Goal: Information Seeking & Learning: Learn about a topic

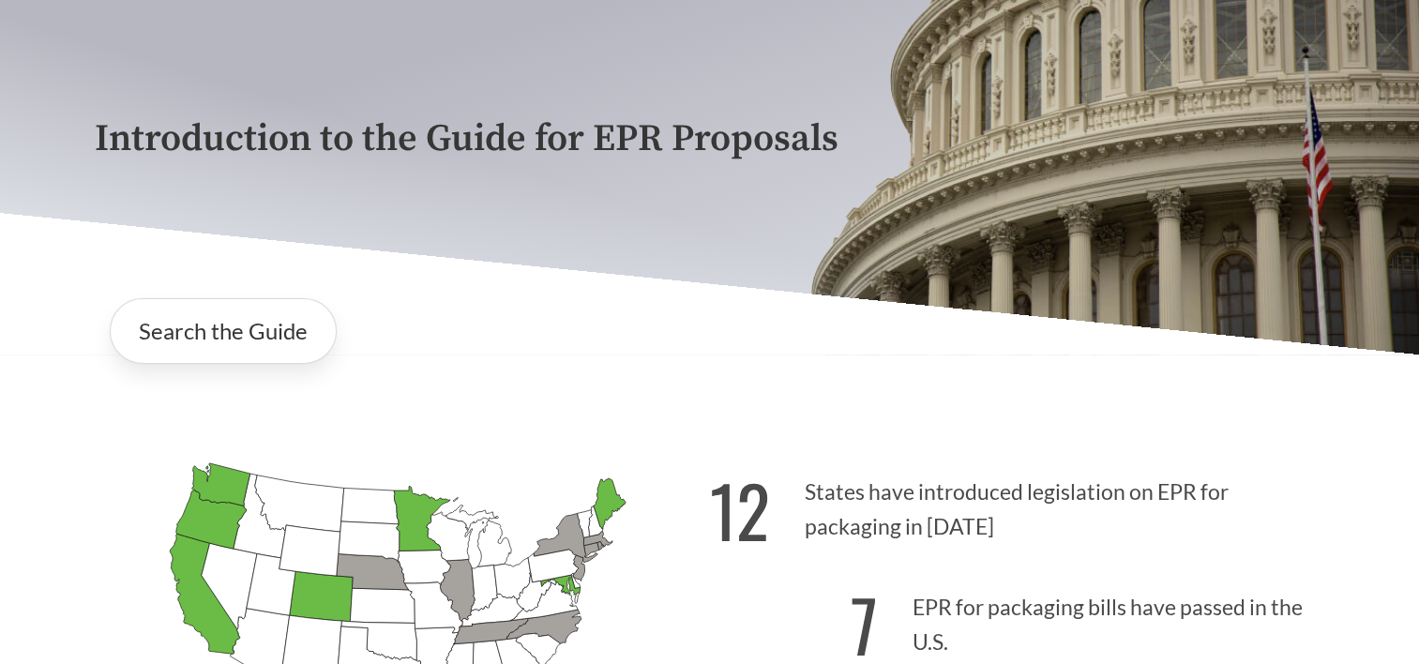
scroll to position [188, 0]
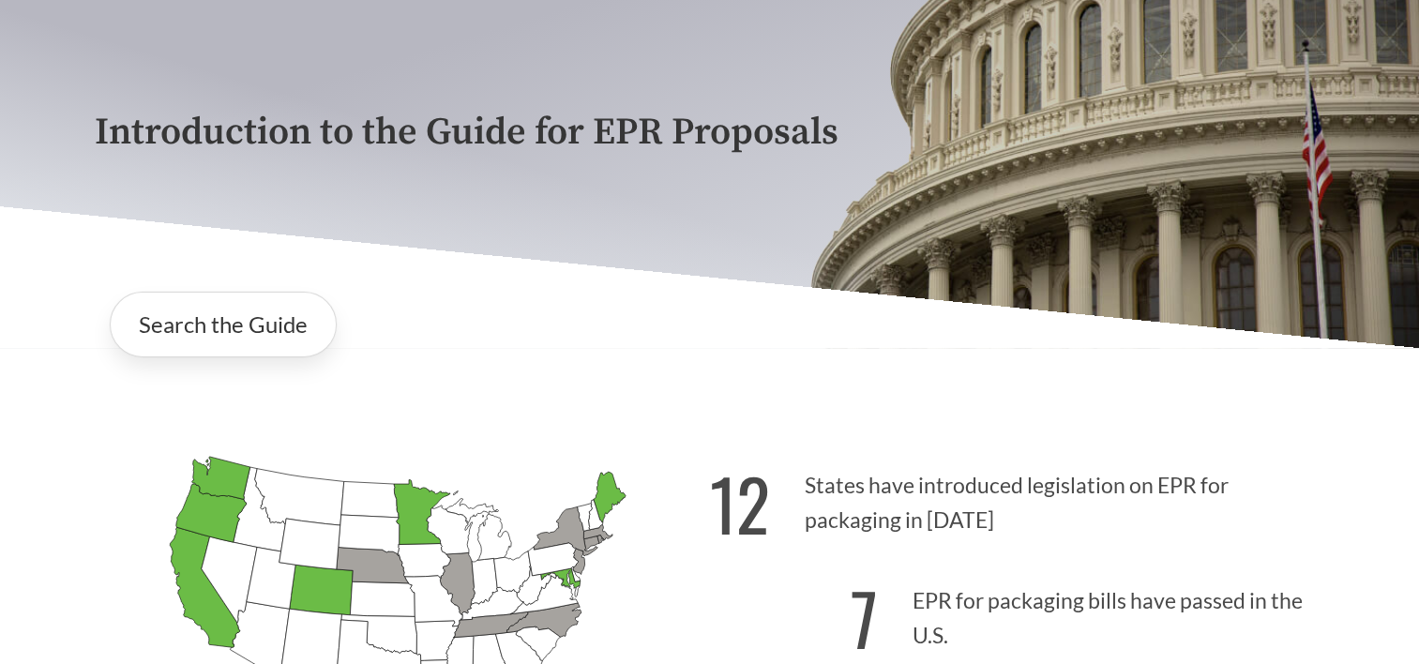
click at [1351, 438] on div "Introduction to the Guide for EPR Proposals Search the Guide [US_STATE] Introdu…" at bounding box center [709, 376] width 1419 height 909
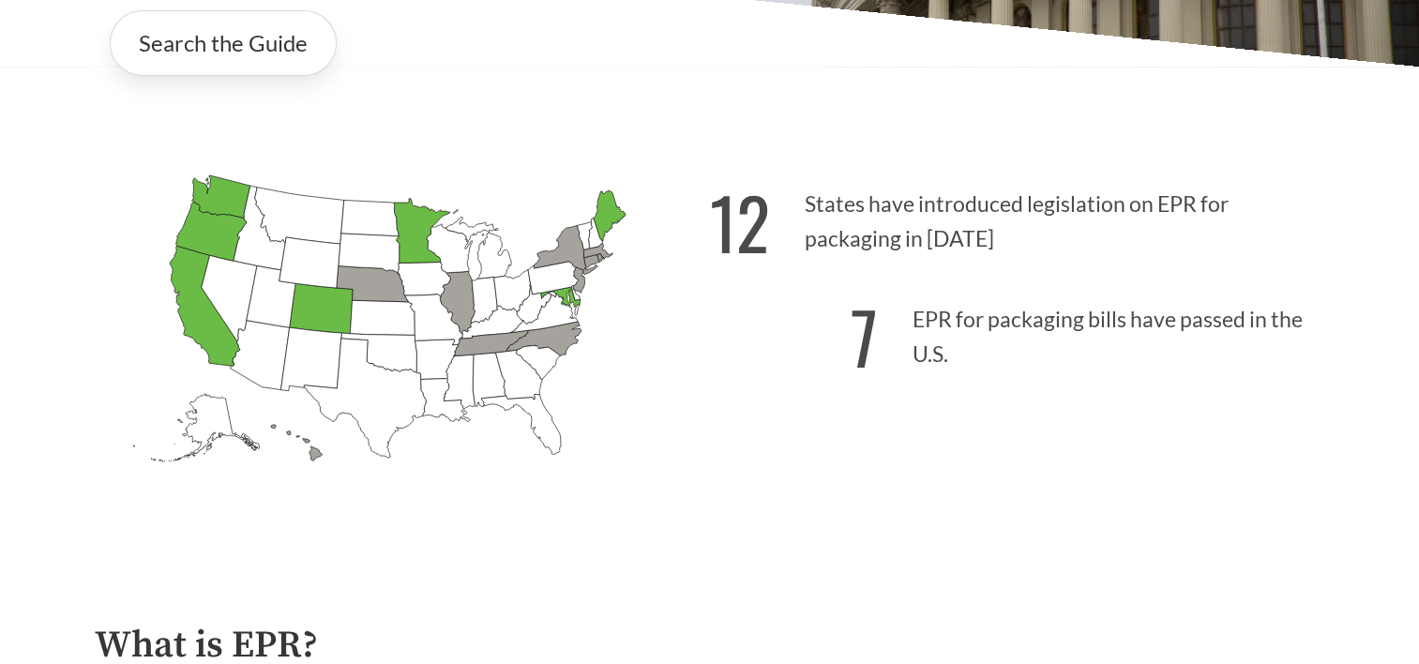
click at [1351, 438] on div "Introduction to the Guide for EPR Proposals Search the Guide [US_STATE] Introdu…" at bounding box center [709, 95] width 1419 height 909
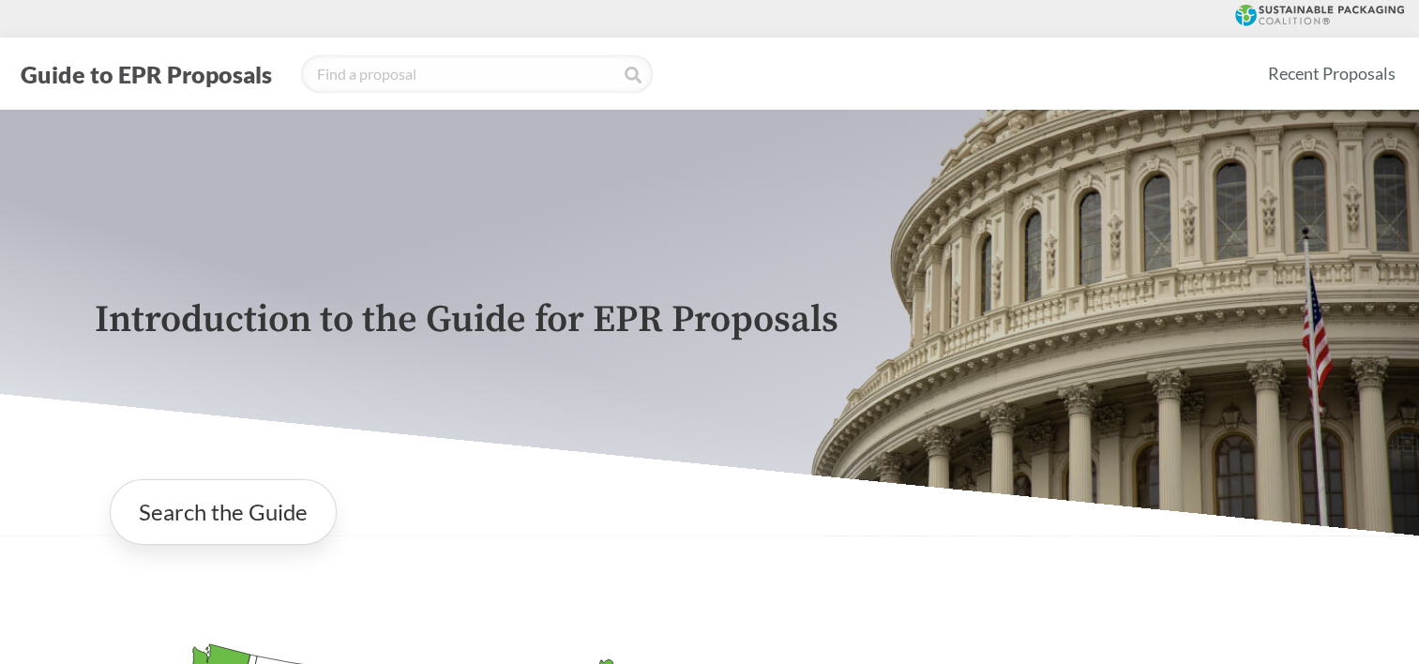
scroll to position [94, 0]
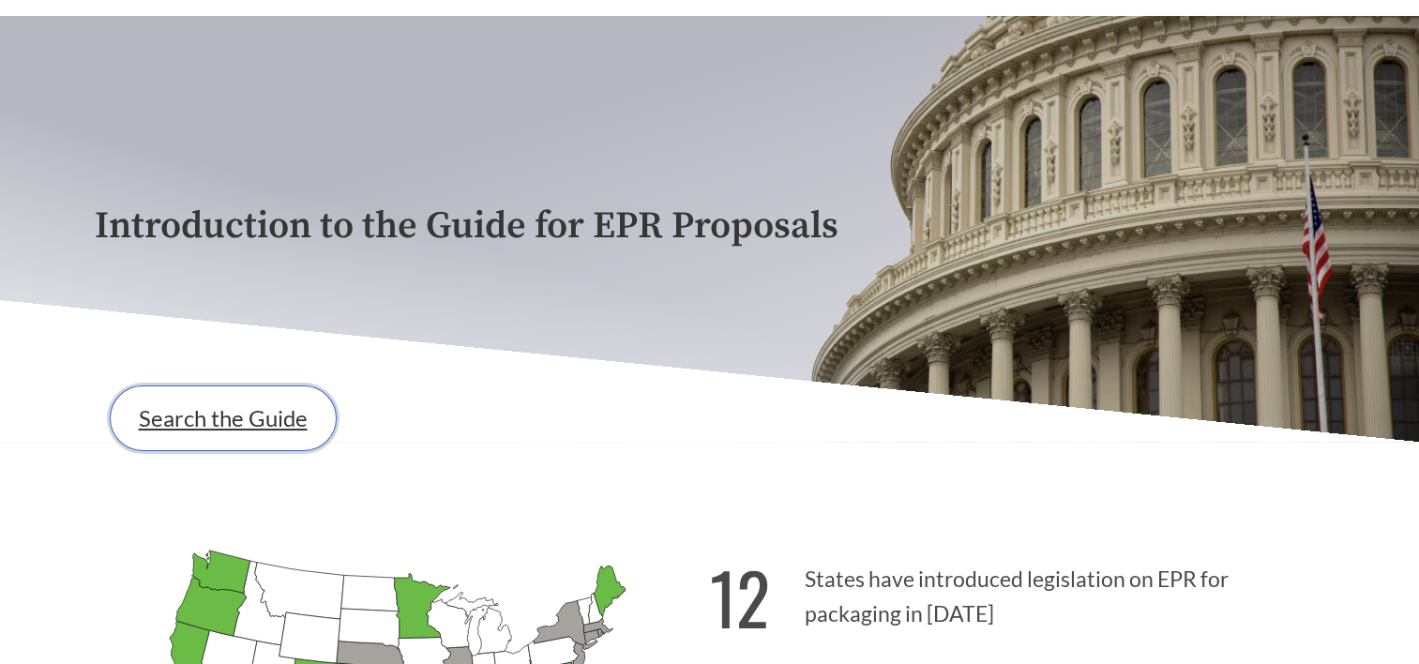
click at [270, 429] on link "Search the Guide" at bounding box center [223, 419] width 227 height 66
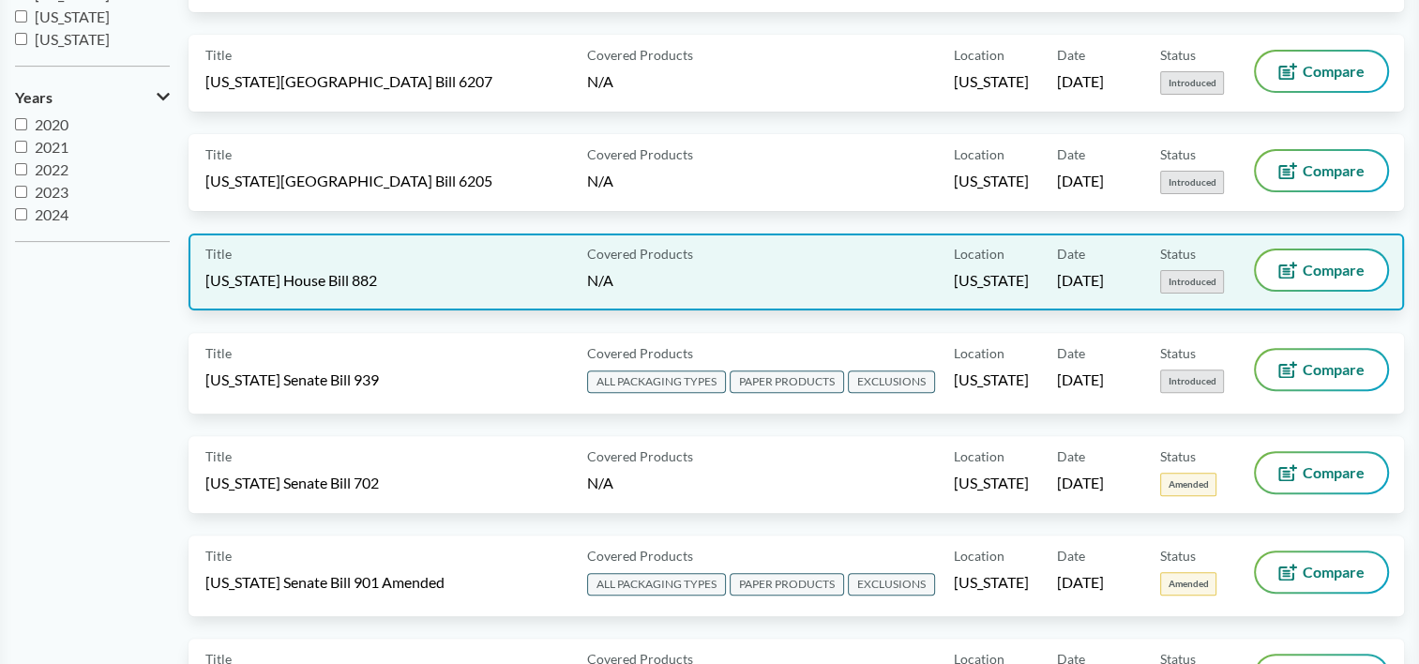
scroll to position [563, 0]
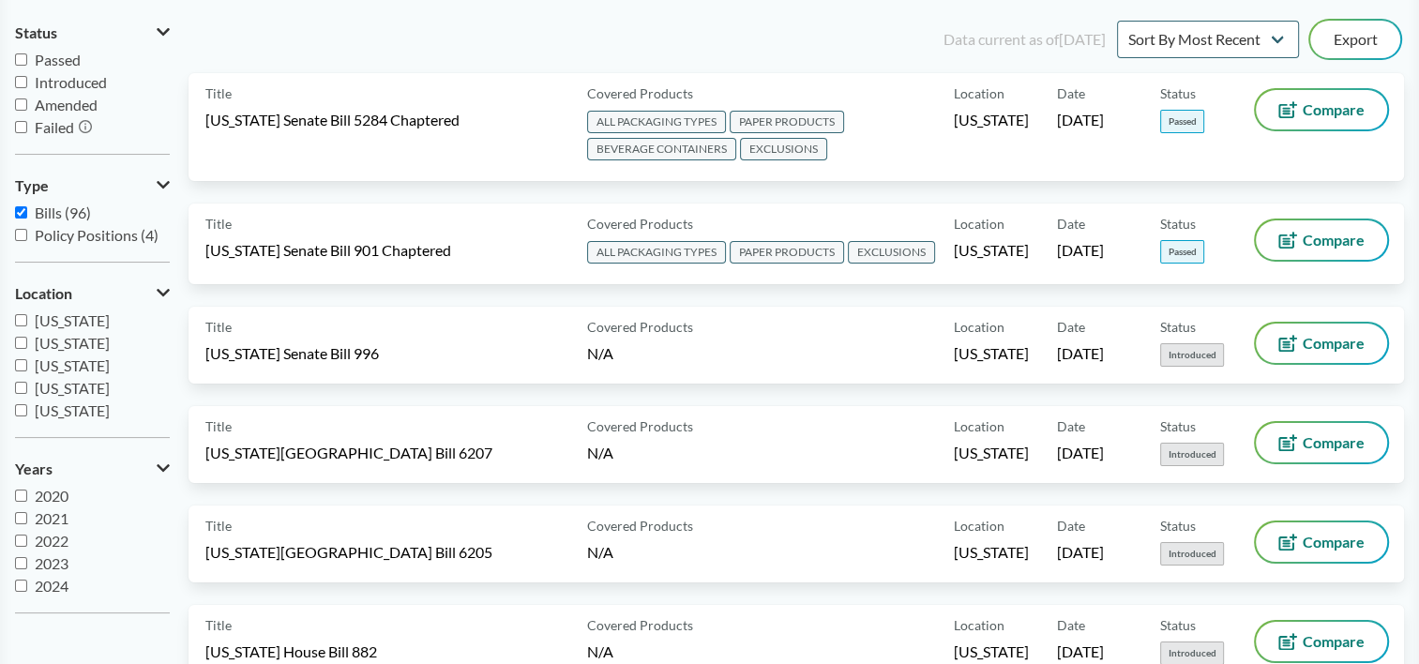
scroll to position [0, 0]
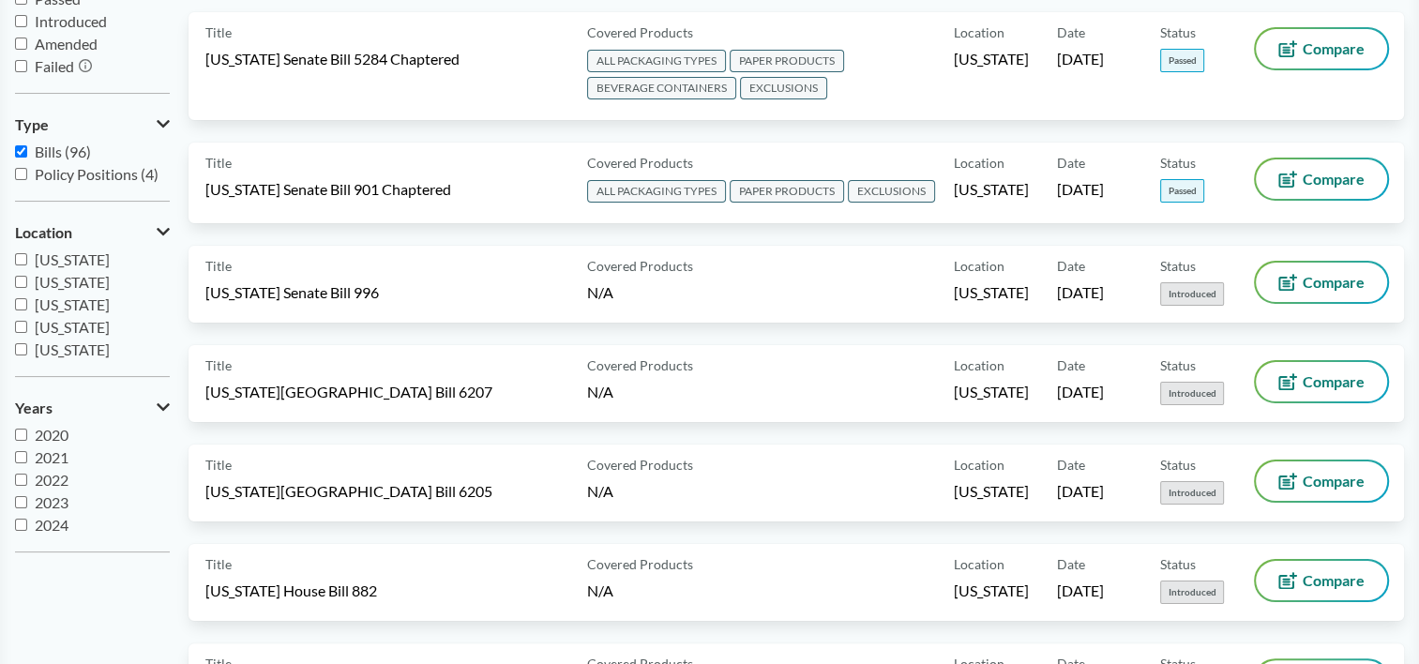
scroll to position [281, 0]
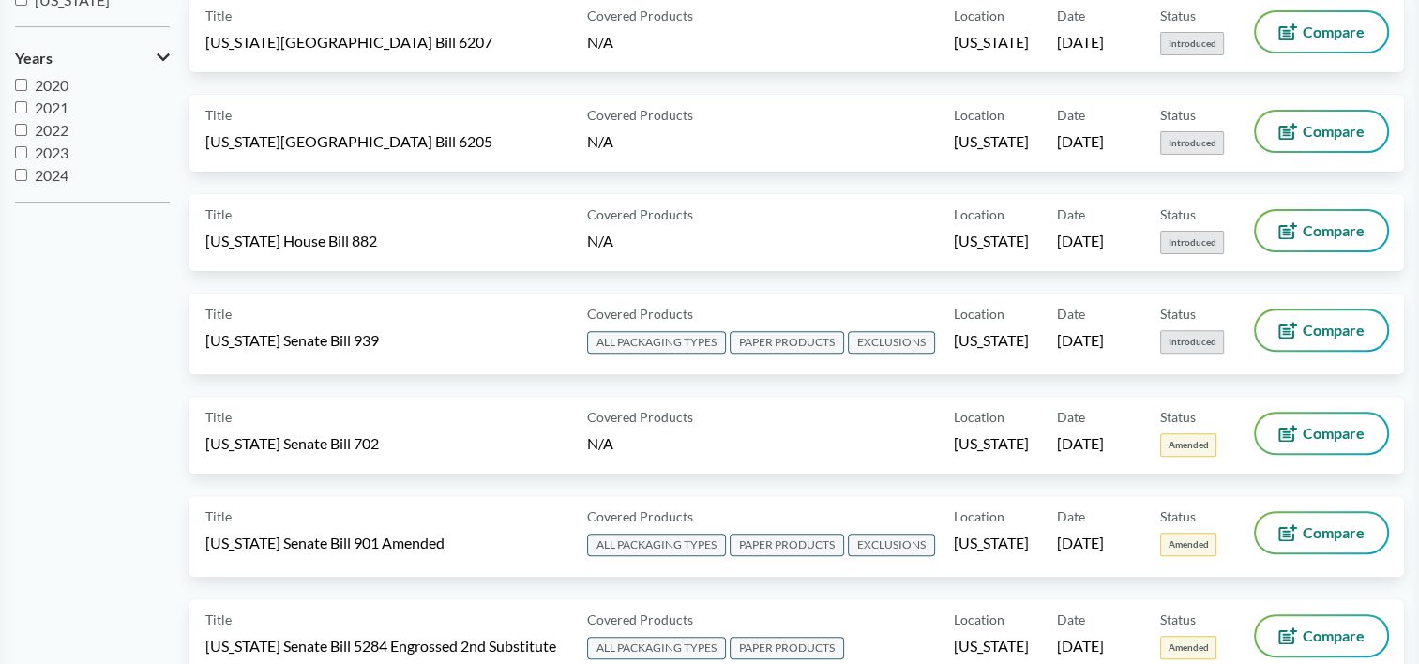
scroll to position [657, 0]
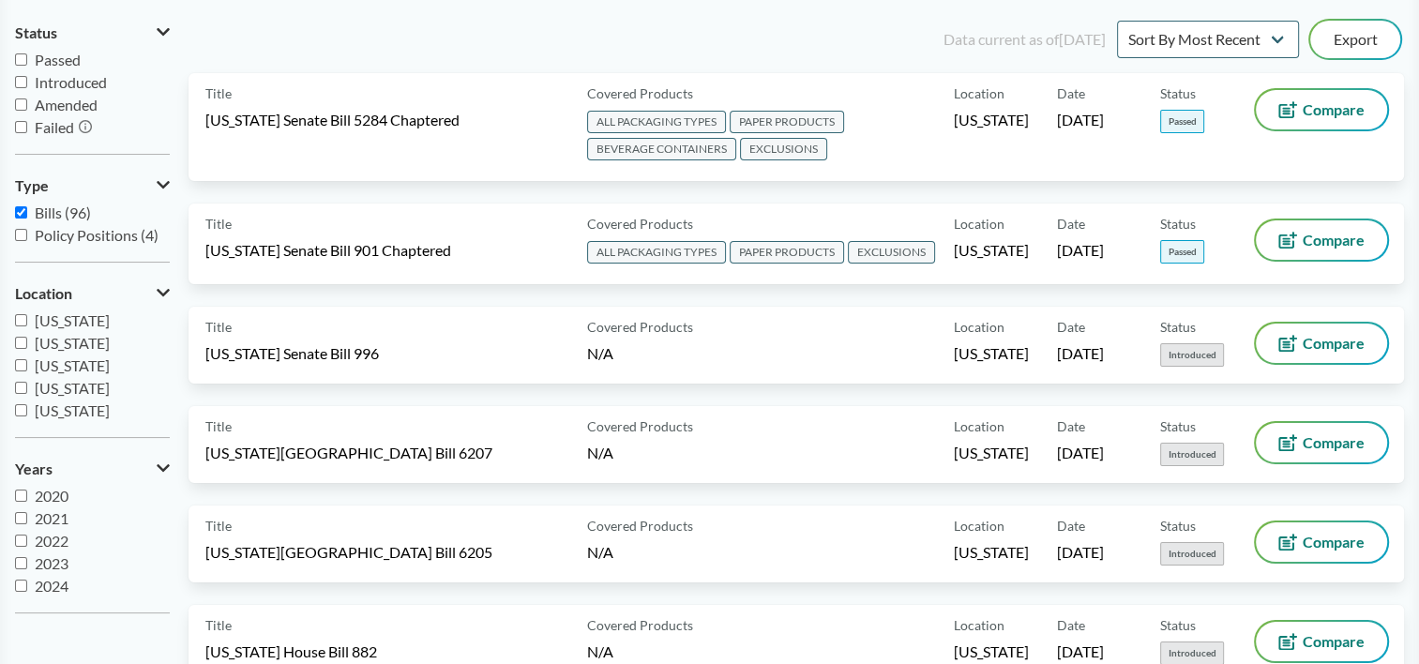
scroll to position [0, 0]
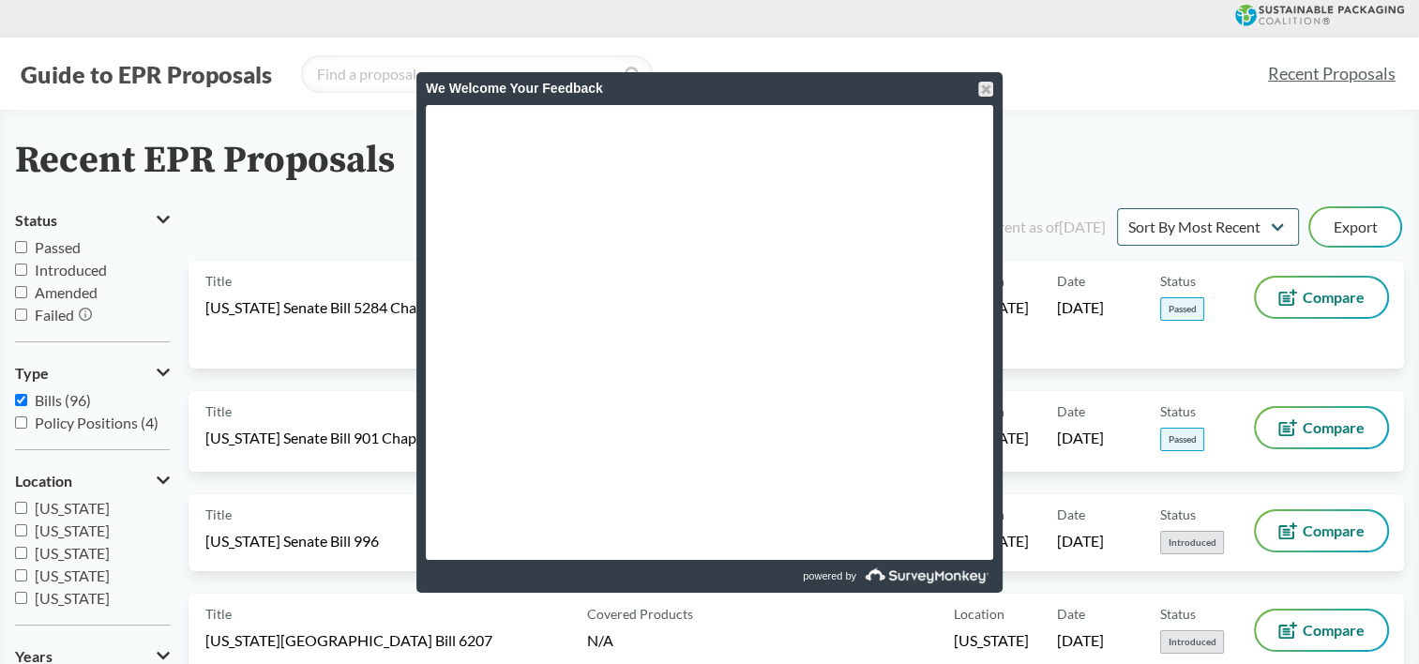
click at [326, 221] on div "Data current as of [DATE] Sort By Most Recent Sort By Status Export" at bounding box center [807, 227] width 1193 height 45
click at [987, 88] on div at bounding box center [985, 89] width 15 height 15
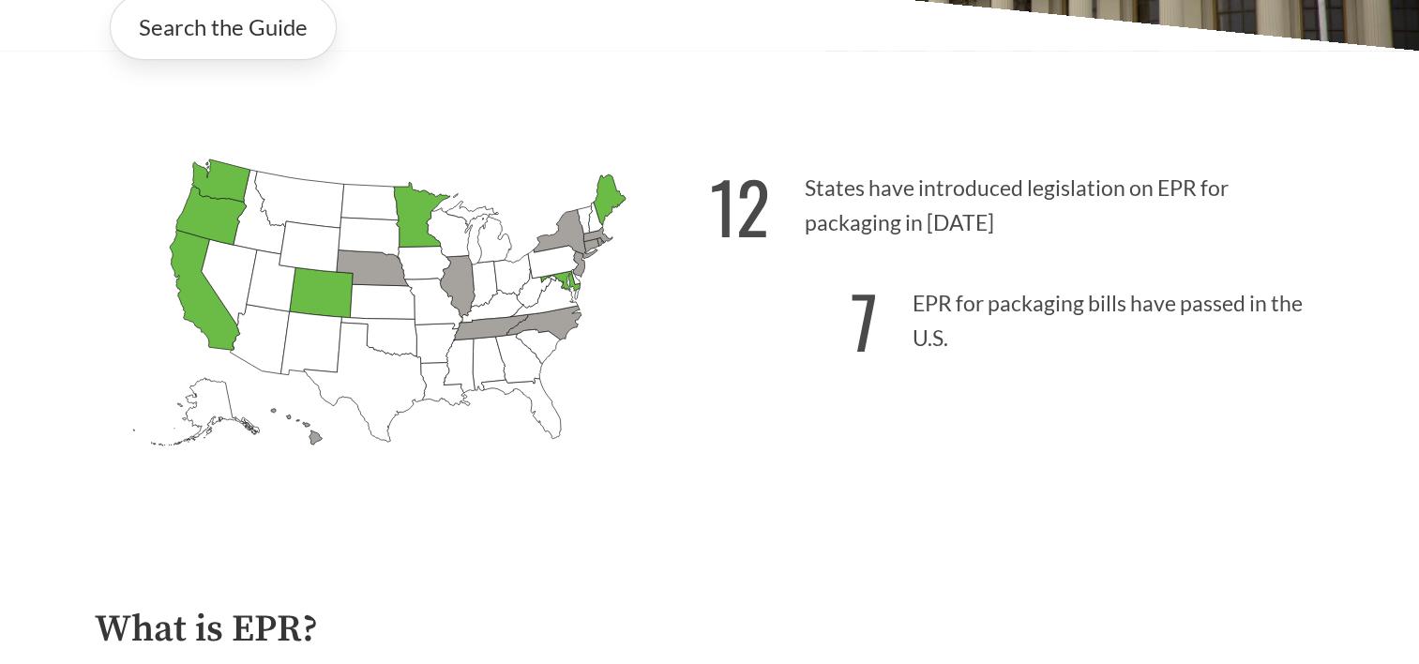
scroll to position [563, 0]
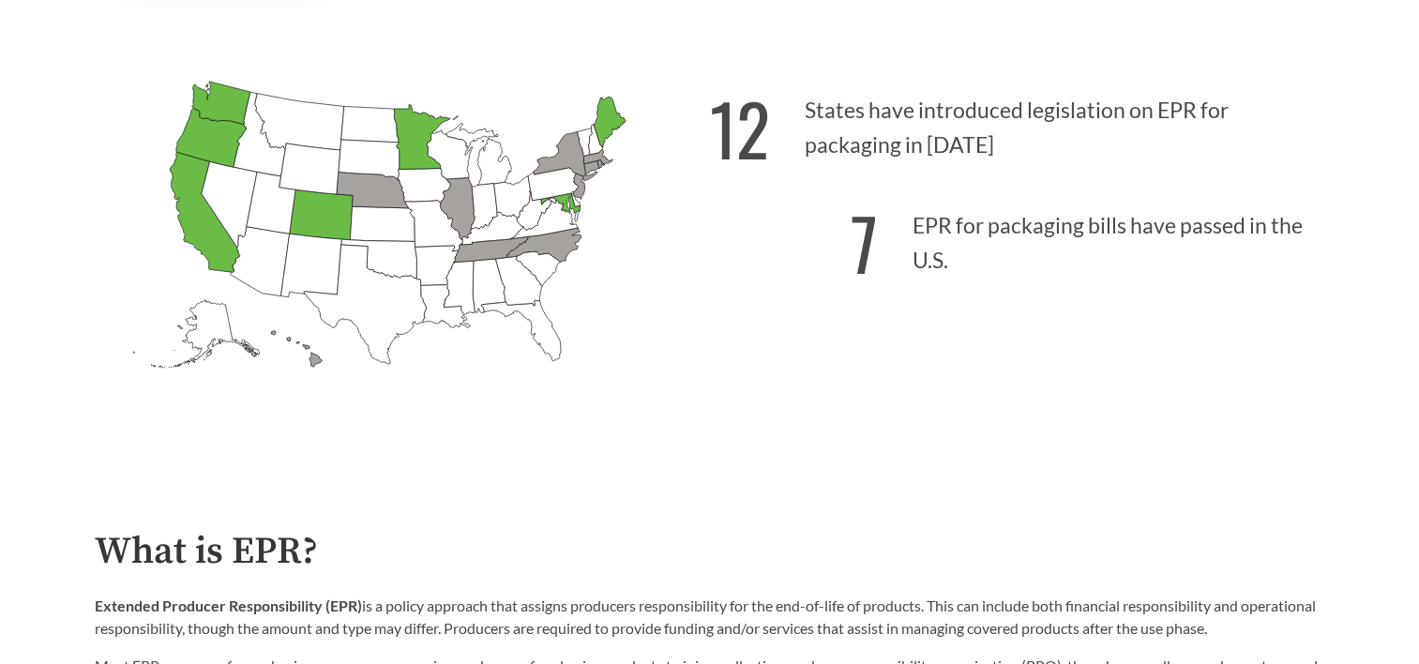
click at [1373, 409] on div "Introduction to the Guide for EPR Proposals Search the Guide [US_STATE] Introdu…" at bounding box center [709, 1] width 1419 height 909
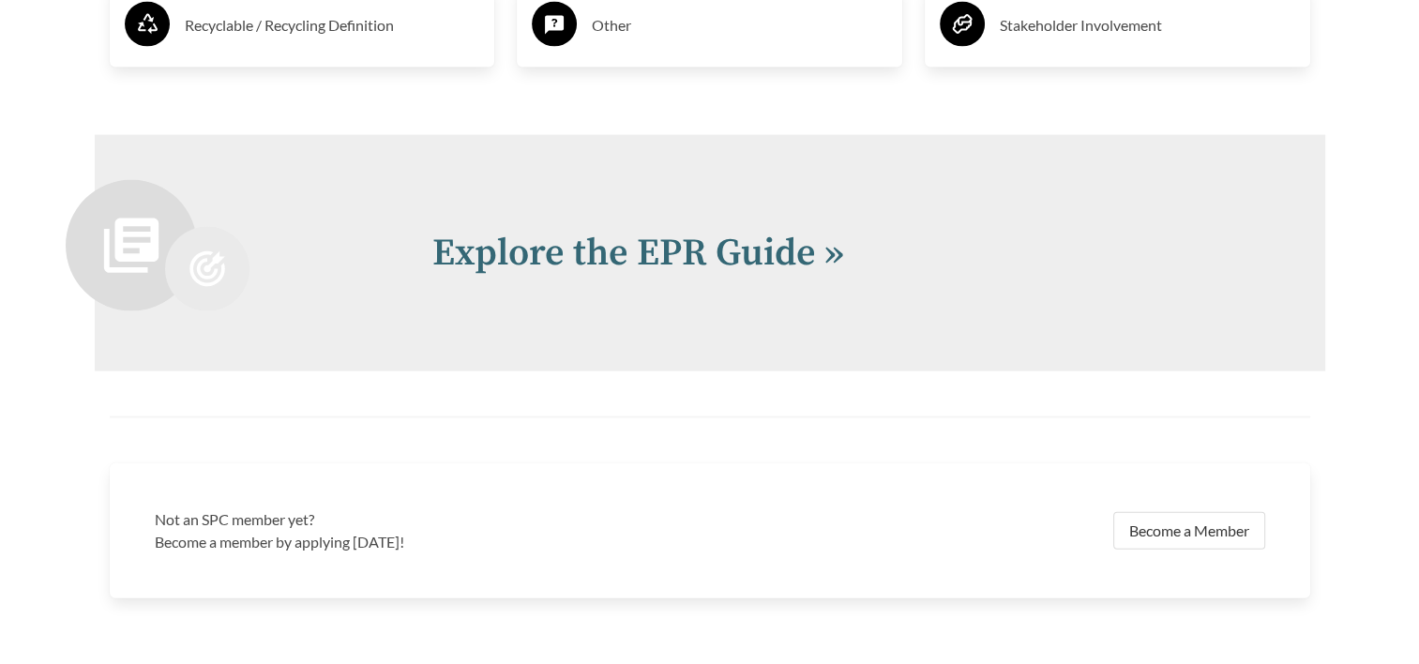
scroll to position [4235, 0]
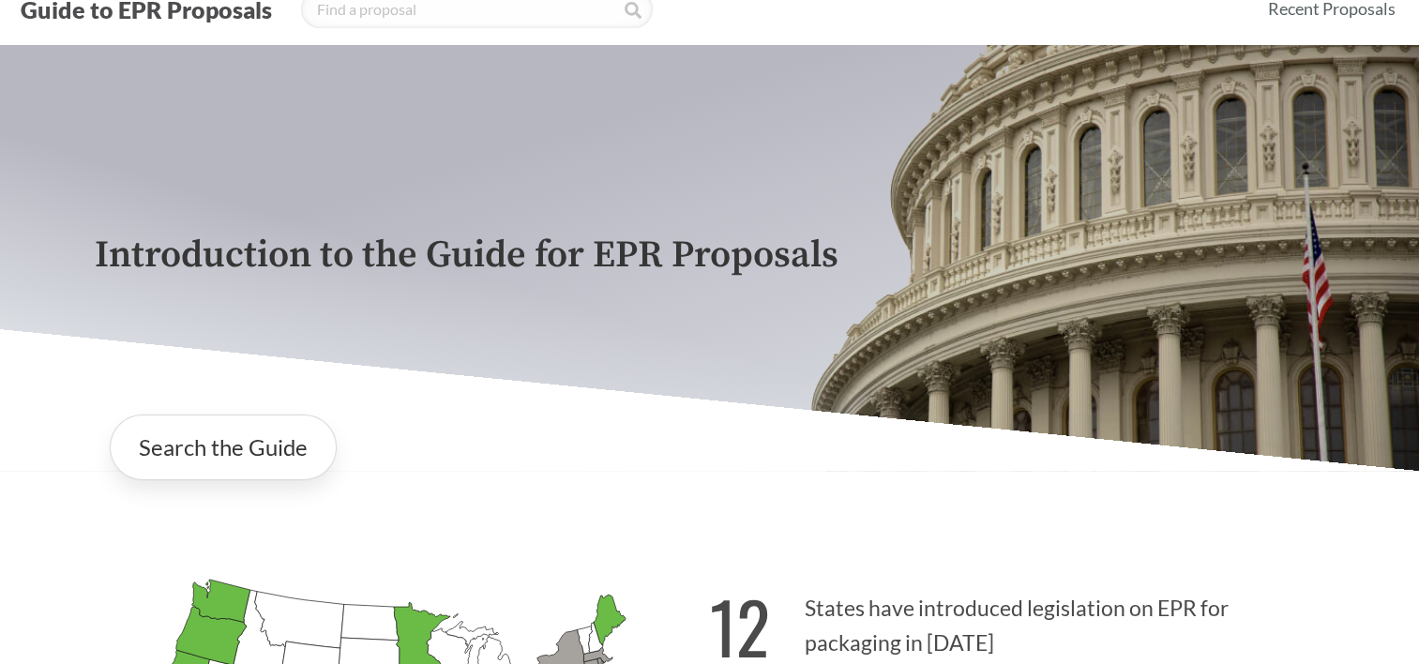
scroll to position [0, 0]
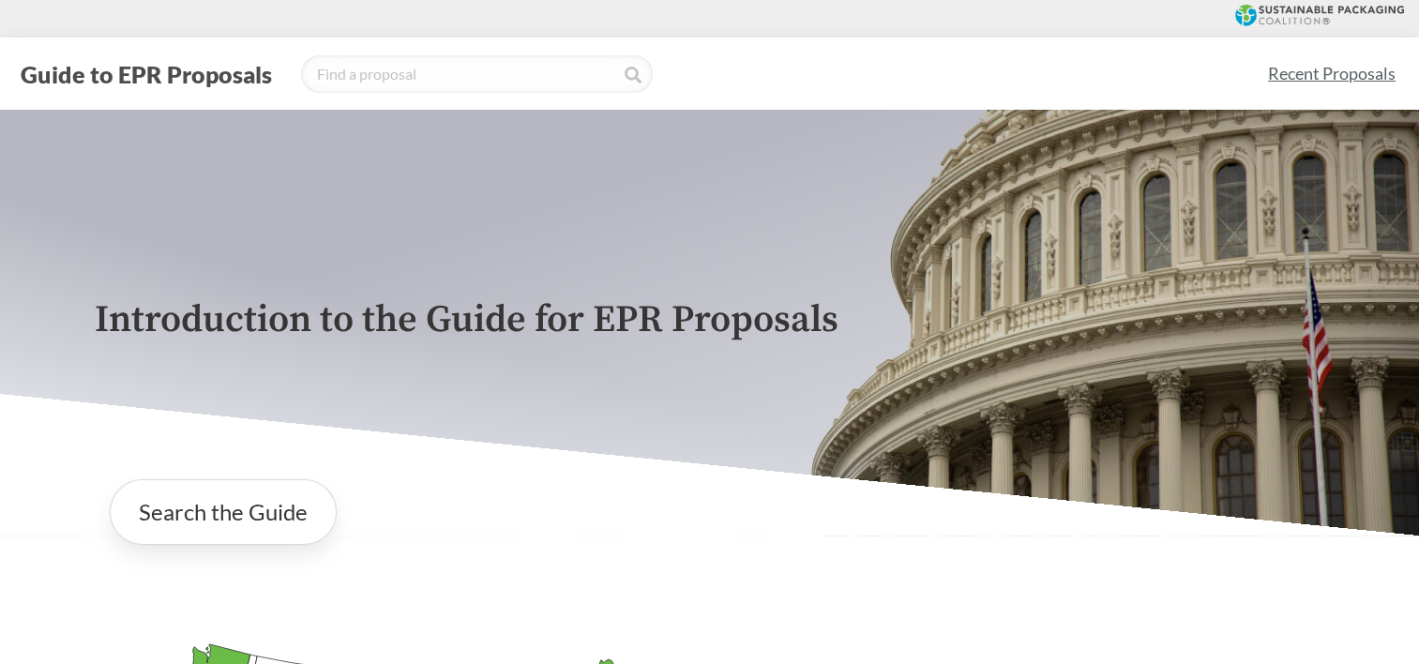
click at [1314, 78] on link "Recent Proposals" at bounding box center [1332, 74] width 144 height 42
click at [235, 525] on link "Search the Guide" at bounding box center [223, 512] width 227 height 66
click at [954, 172] on div "Introduction to the Guide for EPR Proposals" at bounding box center [710, 323] width 1261 height 426
click at [1099, 34] on div at bounding box center [709, 19] width 1419 height 38
click at [1028, 210] on div "Introduction to the Guide for EPR Proposals" at bounding box center [710, 323] width 1261 height 426
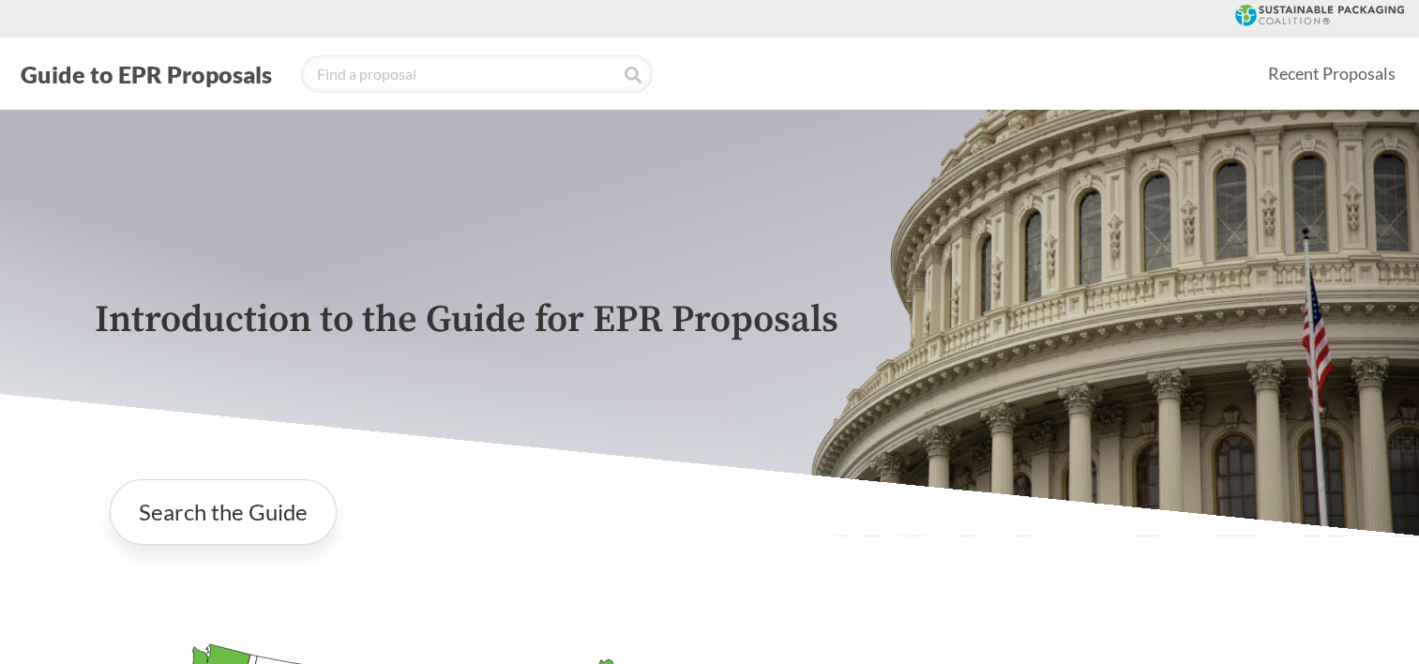
drag, startPoint x: 1085, startPoint y: 0, endPoint x: 792, endPoint y: 212, distance: 362.2
click at [792, 212] on div "Introduction to the Guide for EPR Proposals" at bounding box center [710, 323] width 1261 height 426
